Goal: Use online tool/utility: Utilize a website feature to perform a specific function

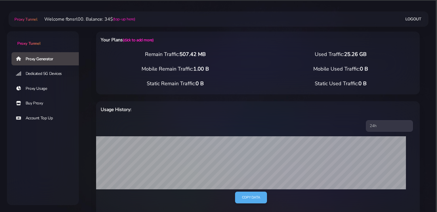
select select "static"
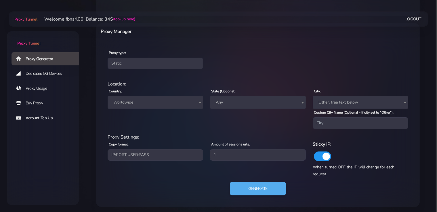
scroll to position [207, 0]
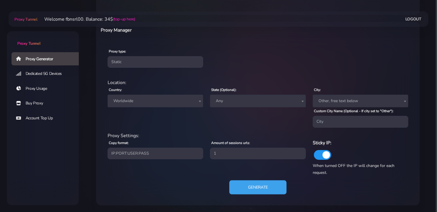
click at [261, 187] on button "Generate" at bounding box center [257, 188] width 57 height 14
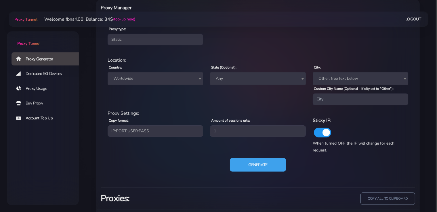
scroll to position [263, 0]
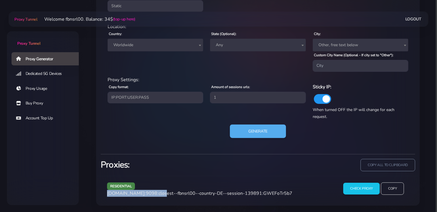
drag, startPoint x: 157, startPoint y: 194, endPoint x: 147, endPoint y: 204, distance: 14.2
click at [108, 194] on span "agg.proxytunnel.io:9098:closest--fbnsrl00--country-DE--session-139891:GWEFoTr5b7" at bounding box center [199, 194] width 185 height 6
copy span "[DOMAIN_NAME]:9098"
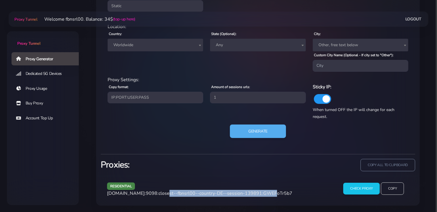
drag, startPoint x: 259, startPoint y: 194, endPoint x: 159, endPoint y: 195, distance: 99.5
click at [159, 195] on span "agg.proxytunnel.io:9098:closest--fbnsrl00--country-DE--session-139891:GWEFoTr5b7" at bounding box center [199, 194] width 185 height 6
copy span "closest--fbnsrl00--country-DE--session-139891"
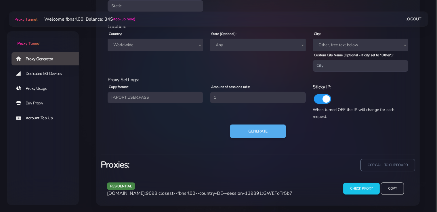
click at [267, 193] on span "agg.proxytunnel.io:9098:closest--fbnsrl00--country-DE--session-139891:GWEFoTr5b7" at bounding box center [199, 194] width 185 height 6
copy span "GWEFoTr5b7"
click at [146, 42] on span "Worldwide" at bounding box center [155, 45] width 89 height 8
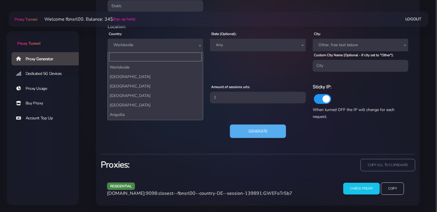
scroll to position [531, 0]
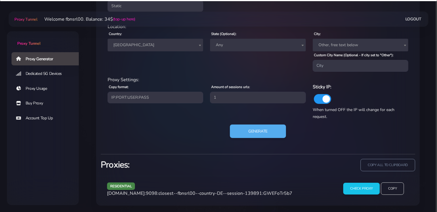
click at [137, 49] on span "[GEOGRAPHIC_DATA]" at bounding box center [155, 45] width 89 height 8
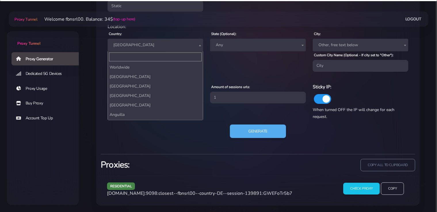
scroll to position [522, 0]
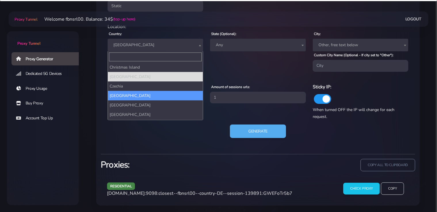
select select "DE"
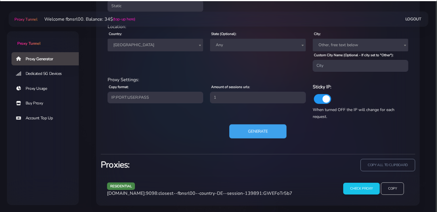
click at [264, 132] on button "Generate" at bounding box center [257, 131] width 57 height 14
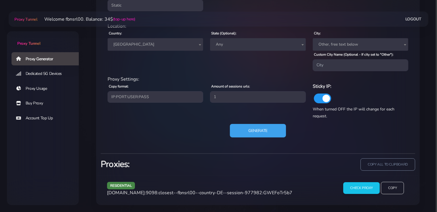
scroll to position [263, 0]
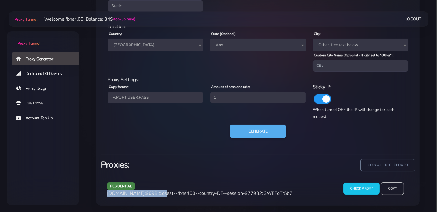
drag, startPoint x: 157, startPoint y: 194, endPoint x: 103, endPoint y: 194, distance: 53.8
click at [103, 194] on div "residential agg.proxytunnel.io:9098:closest--fbnsrl00--country-DE--session-9779…" at bounding box center [257, 191] width 321 height 30
copy span "[DOMAIN_NAME]:9098"
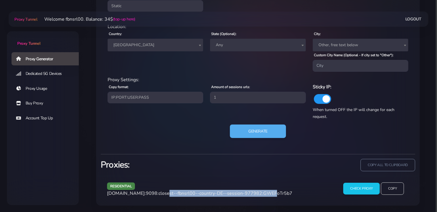
drag, startPoint x: 259, startPoint y: 193, endPoint x: 158, endPoint y: 196, distance: 101.2
click at [158, 196] on span "agg.proxytunnel.io:9098:closest--fbnsrl00--country-DE--session-977982:GWEFoTr5b7" at bounding box center [199, 194] width 185 height 6
copy span "closest--fbnsrl00--country-DE--session-977982"
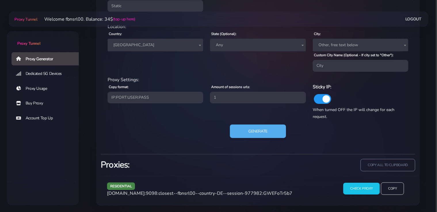
click at [277, 193] on span "agg.proxytunnel.io:9098:closest--fbnsrl00--country-DE--session-977982:GWEFoTr5b7" at bounding box center [199, 194] width 185 height 6
copy span "GWEFoTr5b7"
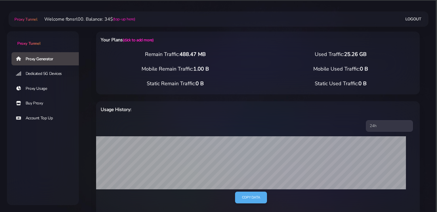
select select "static"
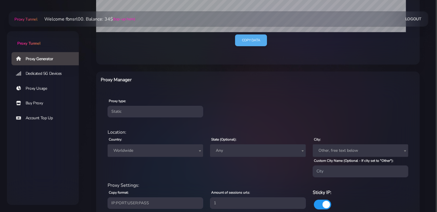
scroll to position [182, 0]
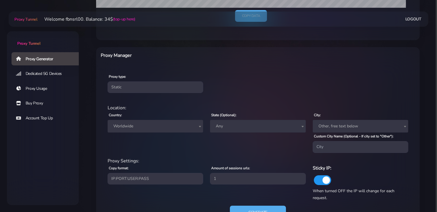
click at [131, 124] on span "Worldwide" at bounding box center [155, 126] width 89 height 8
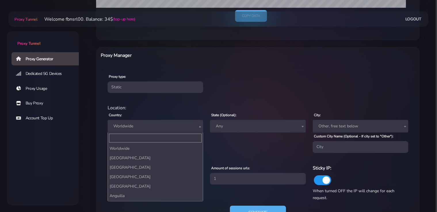
scroll to position [531, 0]
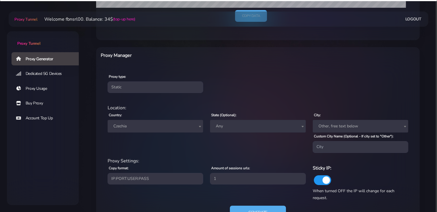
click at [128, 134] on div "Country: Worldwide [GEOGRAPHIC_DATA] [GEOGRAPHIC_DATA] [GEOGRAPHIC_DATA] [GEOGR…" at bounding box center [155, 132] width 102 height 41
click at [131, 126] on span "Czechia" at bounding box center [155, 126] width 89 height 8
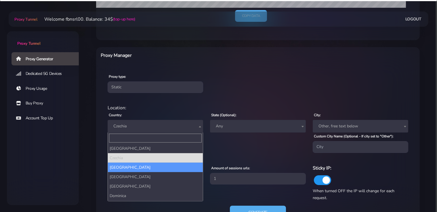
select select "DE"
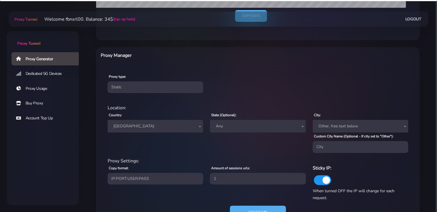
scroll to position [207, 0]
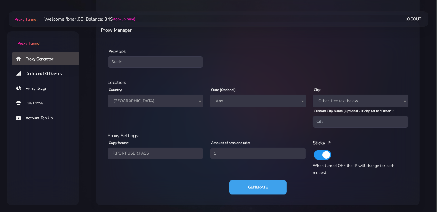
click at [255, 184] on button "Generate" at bounding box center [257, 188] width 57 height 14
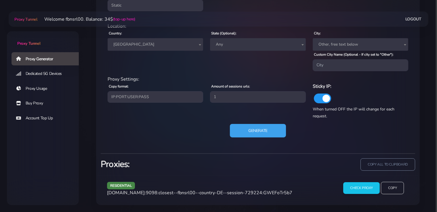
scroll to position [263, 0]
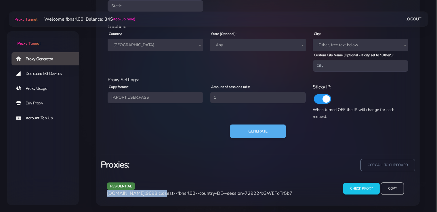
drag, startPoint x: 158, startPoint y: 193, endPoint x: 101, endPoint y: 194, distance: 56.9
click at [101, 194] on div "residential [DOMAIN_NAME]:9098:closest--fbnsrl00--country-DE--session-729224:GW…" at bounding box center [257, 191] width 321 height 30
copy span "[DOMAIN_NAME]:9098"
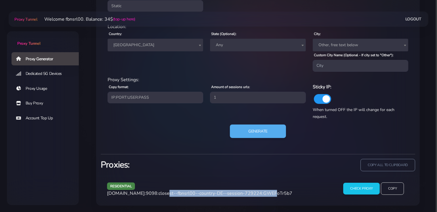
drag, startPoint x: 260, startPoint y: 193, endPoint x: 159, endPoint y: 194, distance: 100.9
click at [159, 194] on span "[DOMAIN_NAME]:9098:closest--fbnsrl00--country-DE--session-729224:GWEFoTr5b7" at bounding box center [199, 194] width 185 height 6
copy span "closest--fbnsrl00--country-DE--session-729224"
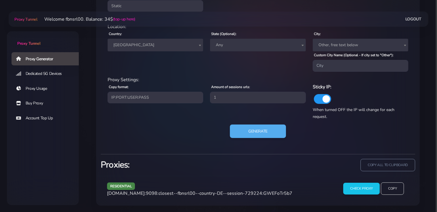
click at [275, 192] on span "[DOMAIN_NAME]:9098:closest--fbnsrl00--country-DE--session-729224:GWEFoTr5b7" at bounding box center [199, 194] width 185 height 6
copy span "GWEFoTr5b7"
